Goal: Task Accomplishment & Management: Manage account settings

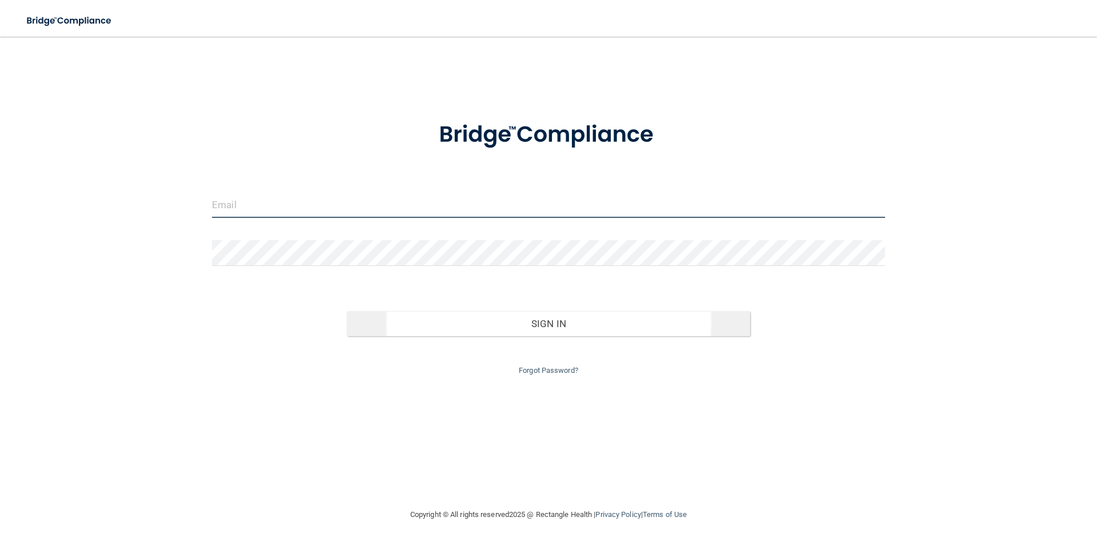
type input "[PERSON_NAME][EMAIL_ADDRESS][DOMAIN_NAME]"
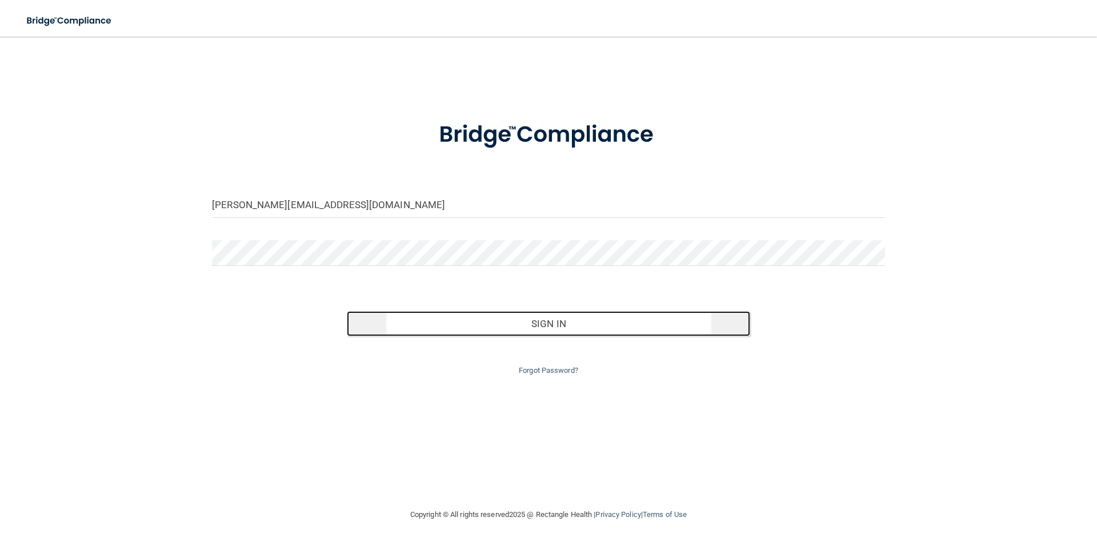
click at [474, 324] on button "Sign In" at bounding box center [549, 323] width 404 height 25
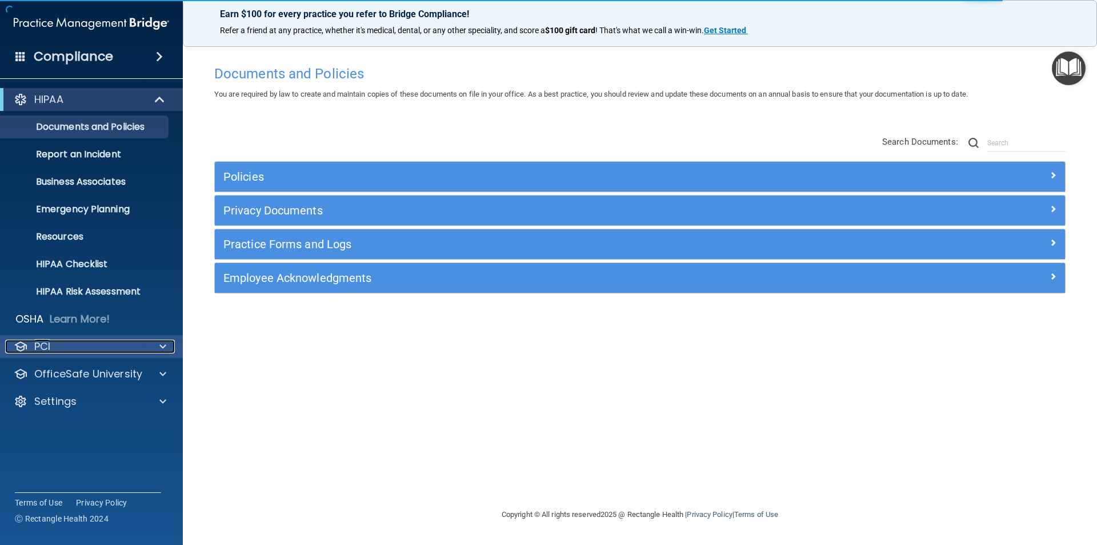
click at [59, 342] on div "PCI" at bounding box center [76, 347] width 142 height 14
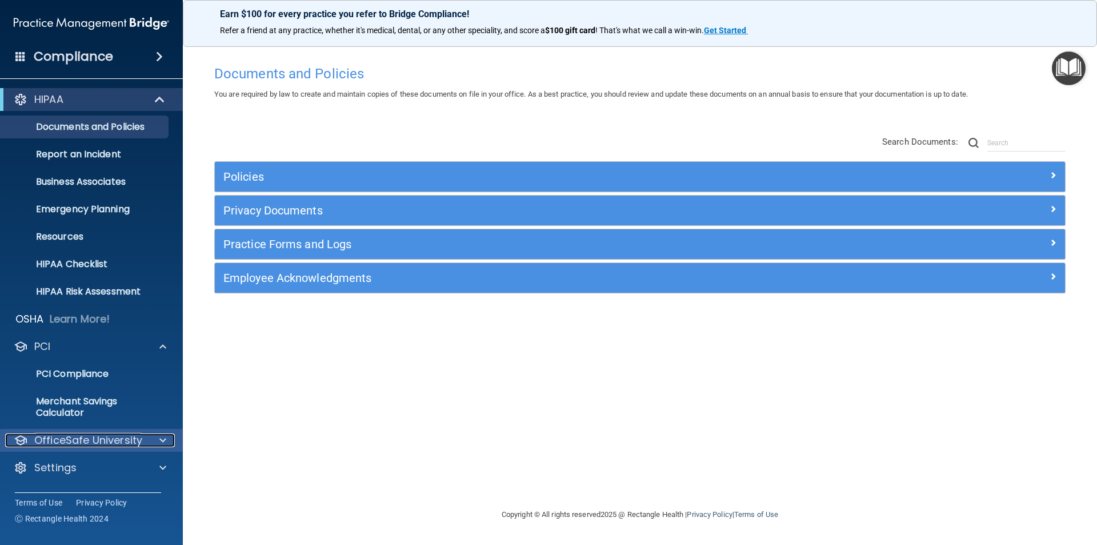
click at [95, 446] on p "OfficeSafe University" at bounding box center [88, 440] width 108 height 14
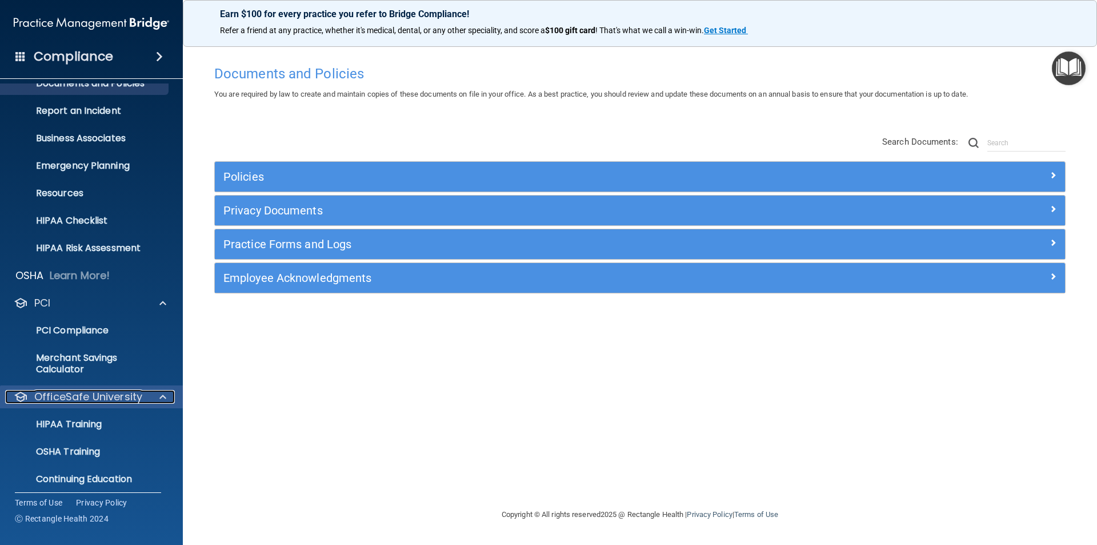
scroll to position [78, 0]
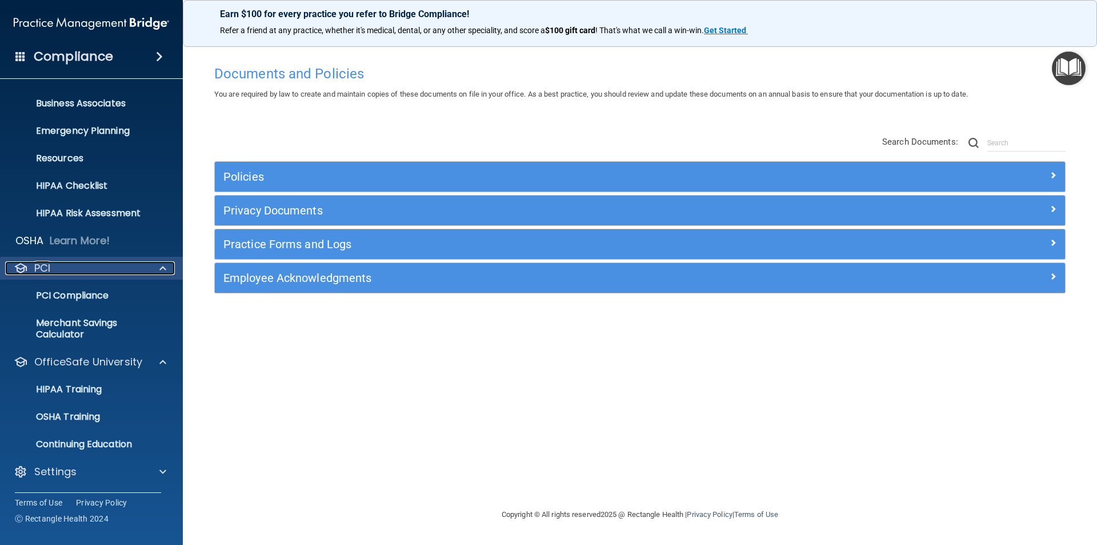
click at [69, 272] on div "PCI" at bounding box center [76, 268] width 142 height 14
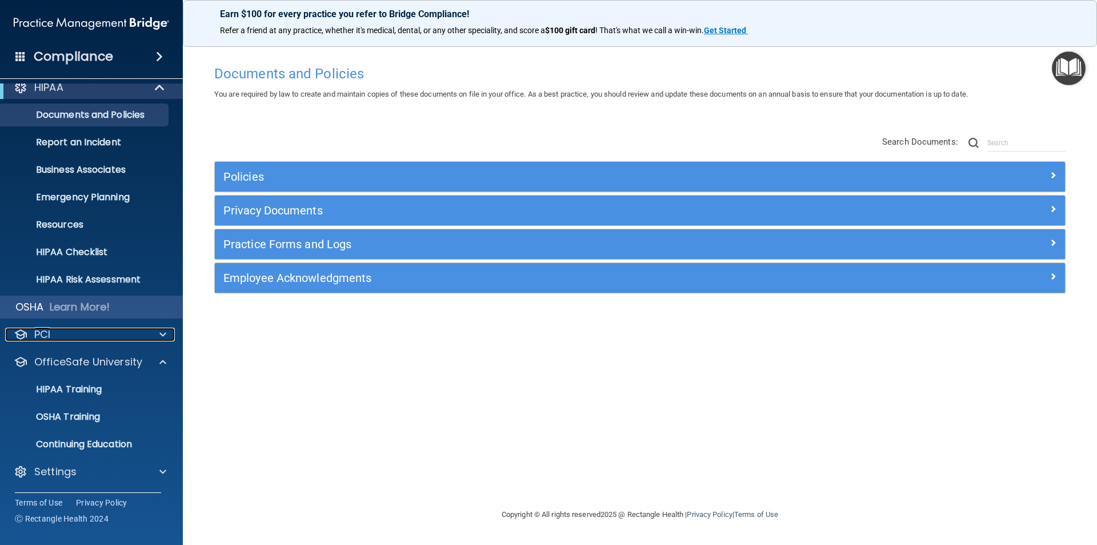
scroll to position [12, 0]
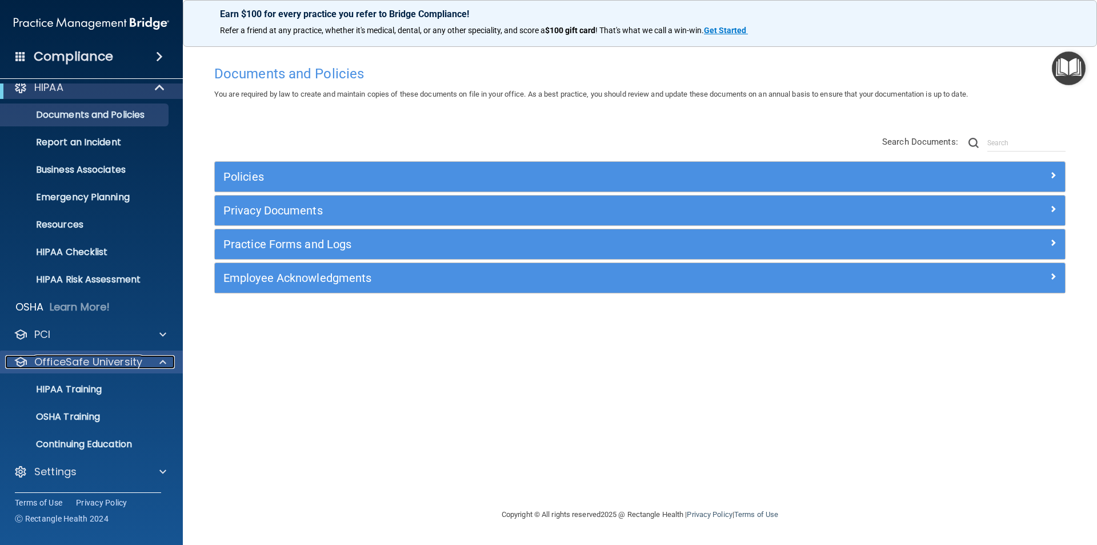
click at [89, 362] on p "OfficeSafe University" at bounding box center [88, 362] width 108 height 14
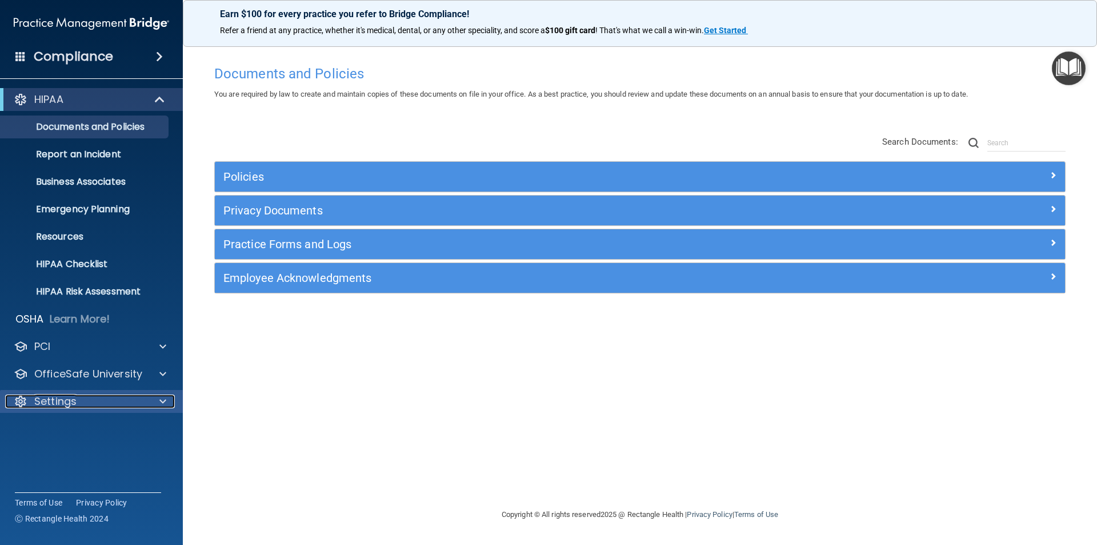
click at [86, 404] on div "Settings" at bounding box center [76, 401] width 142 height 14
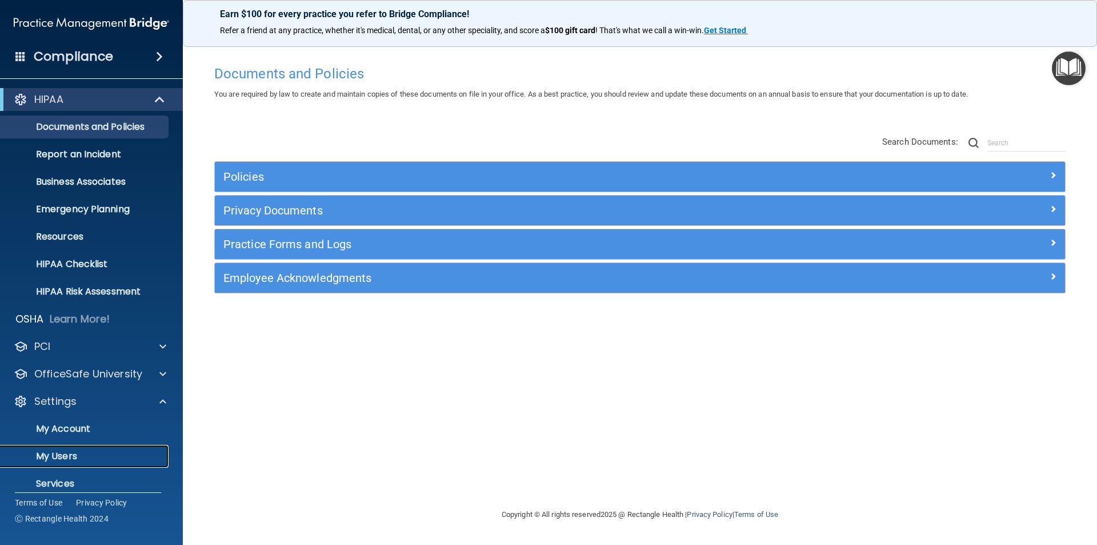
click at [71, 453] on p "My Users" at bounding box center [85, 455] width 156 height 11
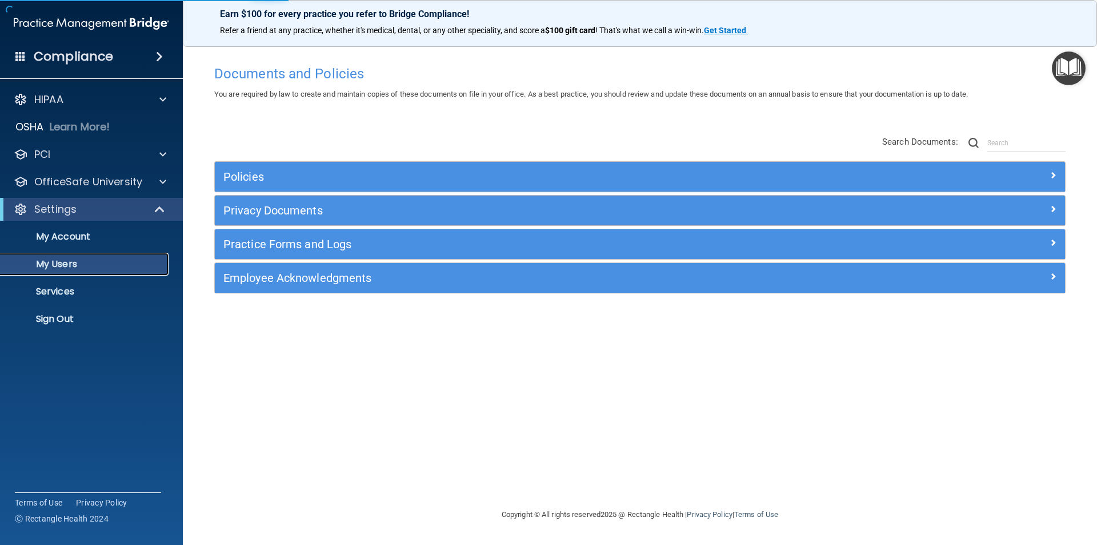
select select "20"
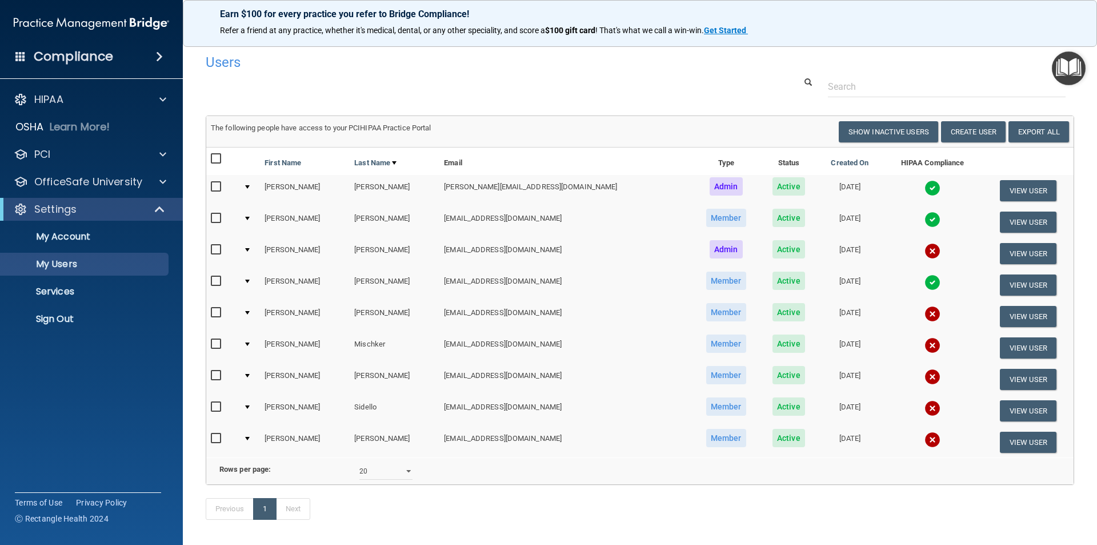
click at [217, 438] on input "checkbox" at bounding box center [217, 438] width 13 height 9
checkbox input "true"
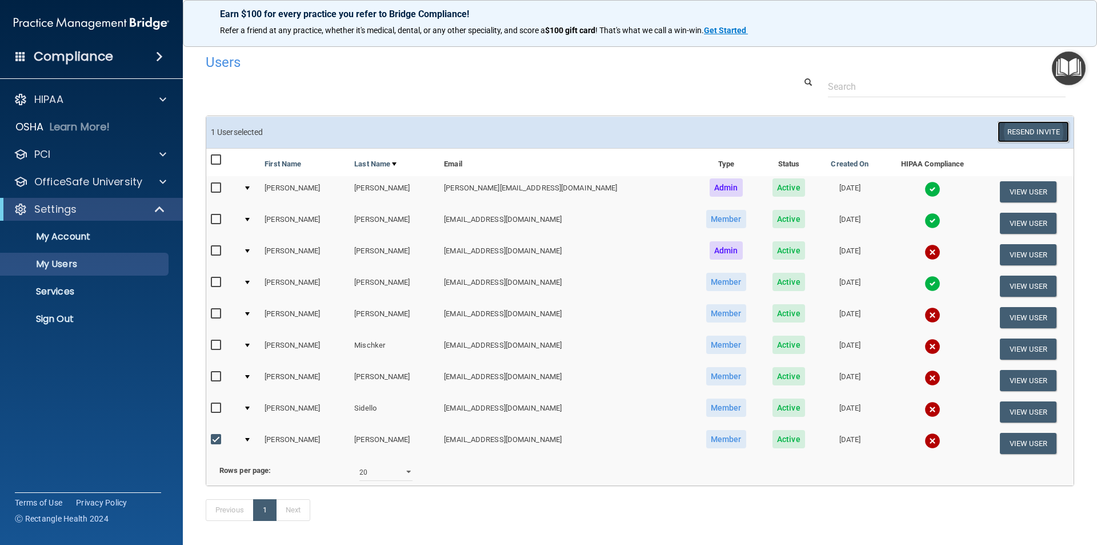
click at [1020, 131] on button "Resend Invite" at bounding box center [1033, 131] width 71 height 21
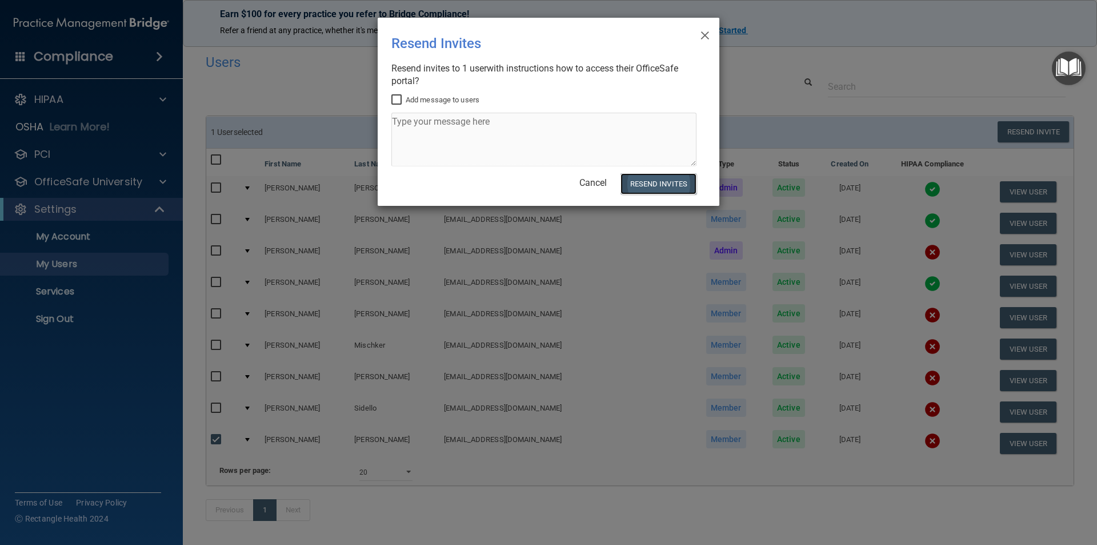
click at [649, 181] on button "Resend Invites" at bounding box center [659, 183] width 76 height 21
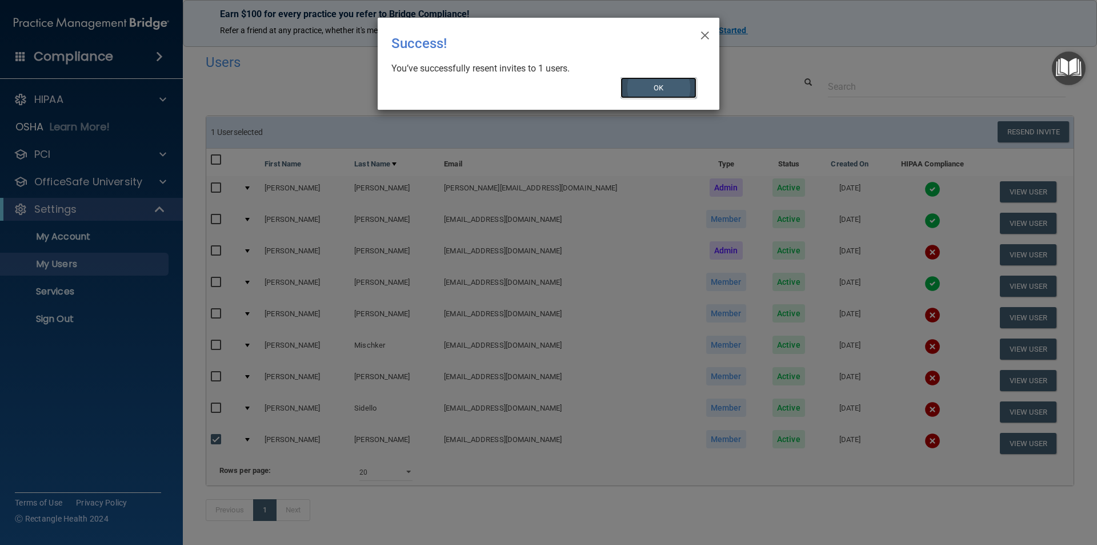
click at [665, 90] on button "OK" at bounding box center [659, 87] width 77 height 21
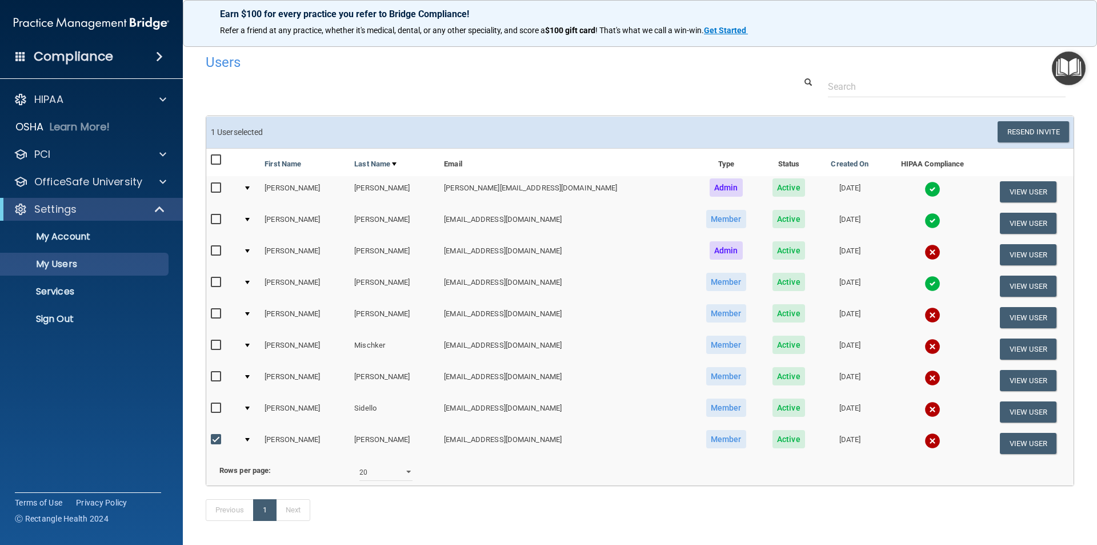
click at [217, 379] on input "checkbox" at bounding box center [217, 376] width 13 height 9
checkbox input "true"
click at [1022, 132] on button "Resend Invite" at bounding box center [1033, 131] width 71 height 21
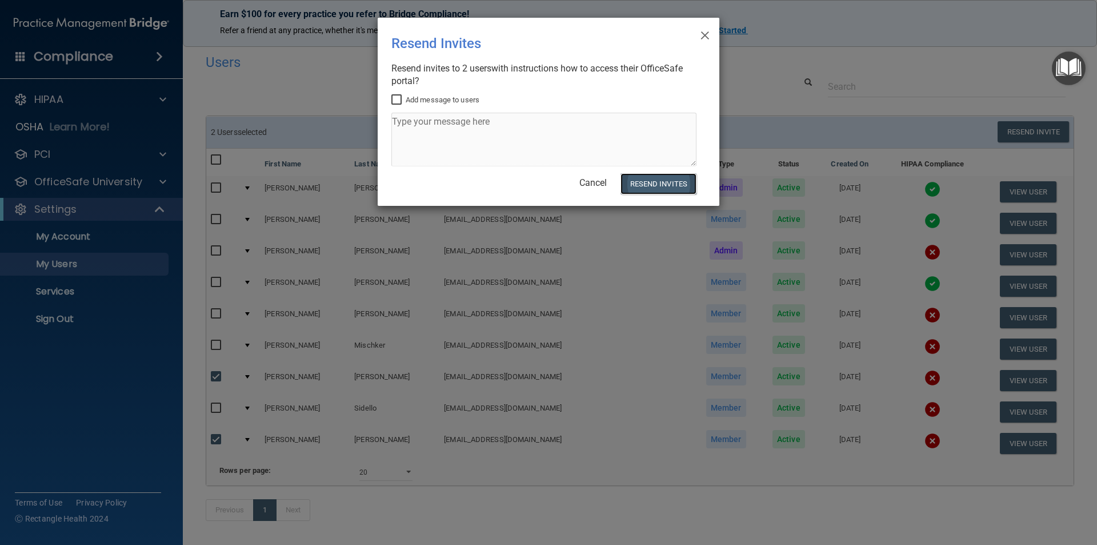
click at [667, 178] on button "Resend Invites" at bounding box center [659, 183] width 76 height 21
click at [703, 32] on body "Compliance HIPAA Documents and Policies Report an Incident Business Associates …" at bounding box center [548, 272] width 1097 height 545
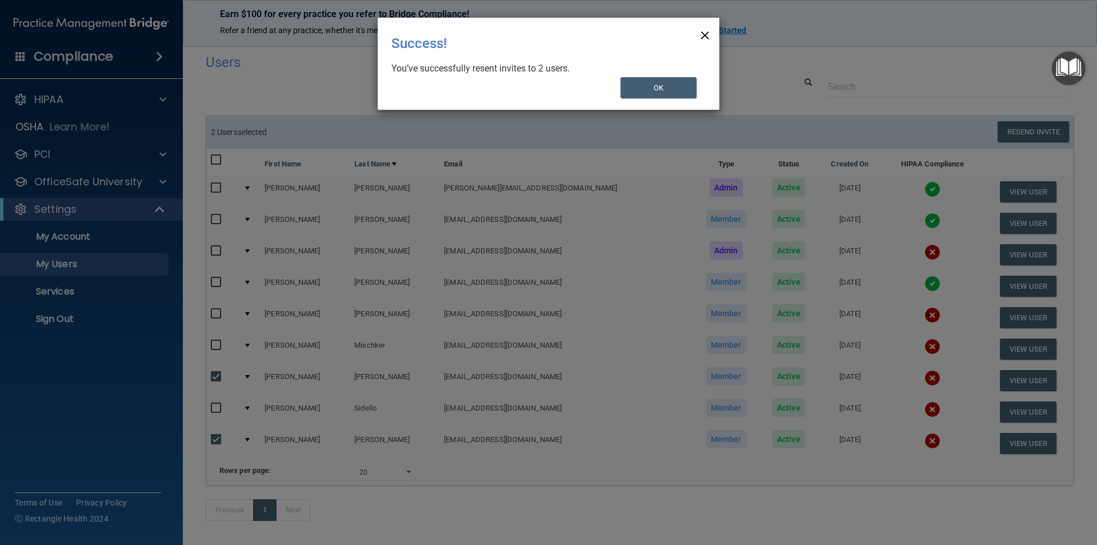
click at [710, 35] on span "×" at bounding box center [705, 33] width 10 height 23
